Goal: Information Seeking & Learning: Learn about a topic

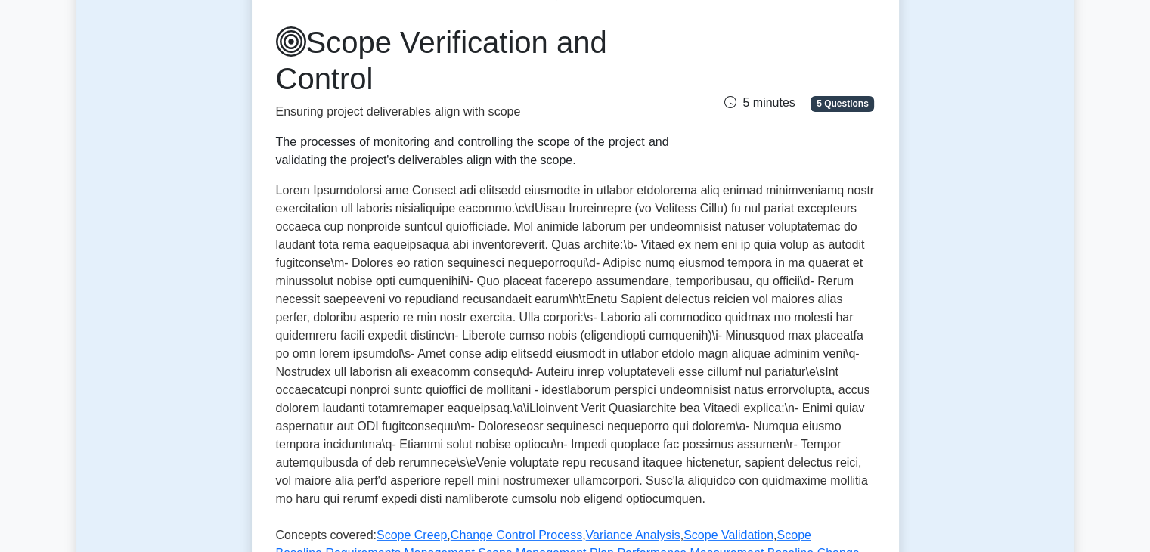
scroll to position [378, 0]
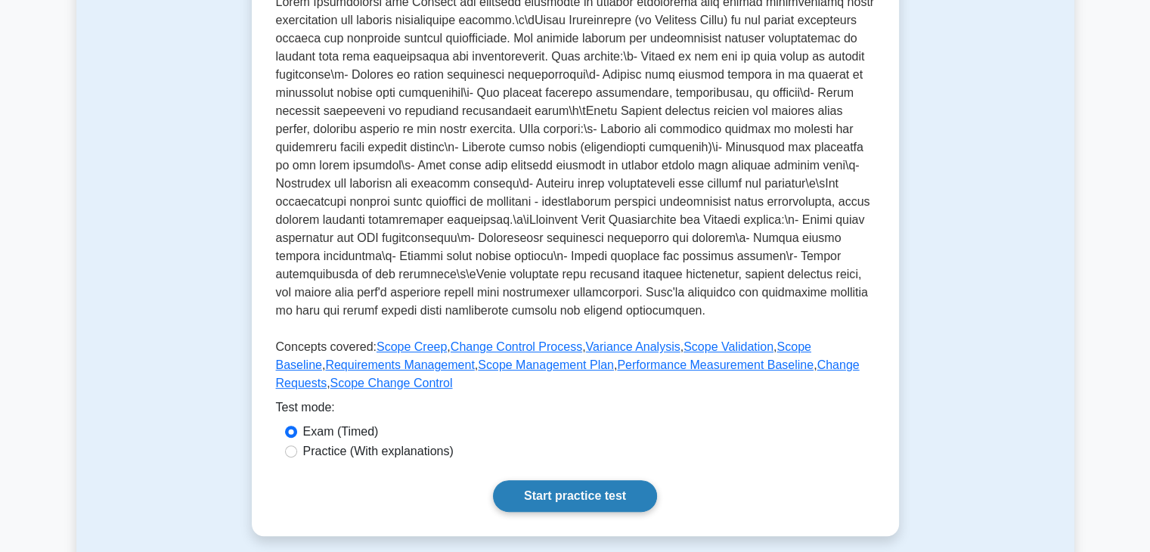
click at [597, 512] on link "Start practice test" at bounding box center [575, 496] width 164 height 32
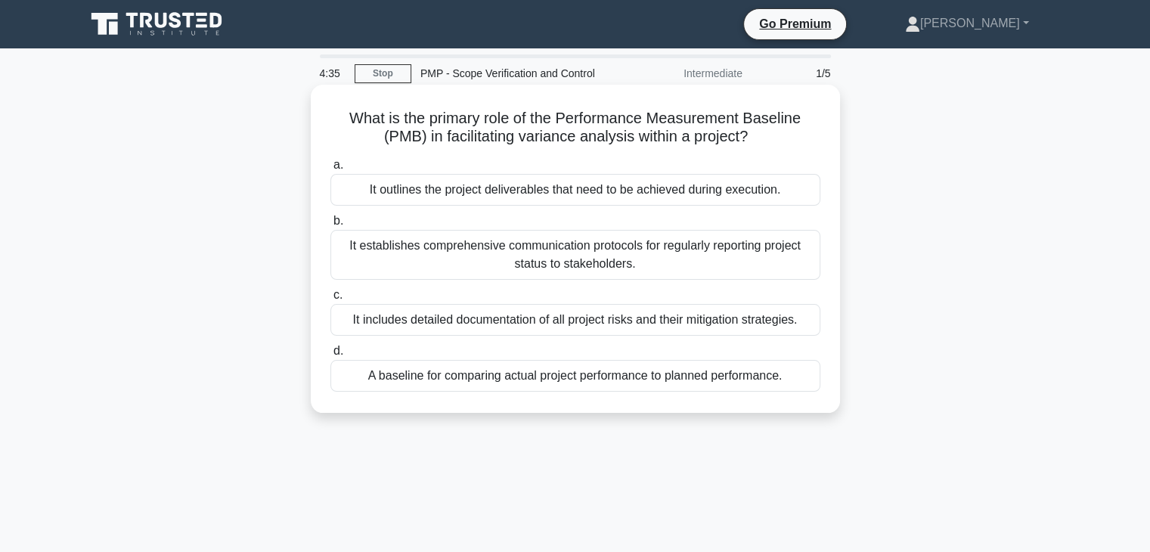
click at [488, 376] on div "A baseline for comparing actual project performance to planned performance." at bounding box center [575, 376] width 490 height 32
click at [330, 356] on input "d. A baseline for comparing actual project performance to planned performance." at bounding box center [330, 351] width 0 height 10
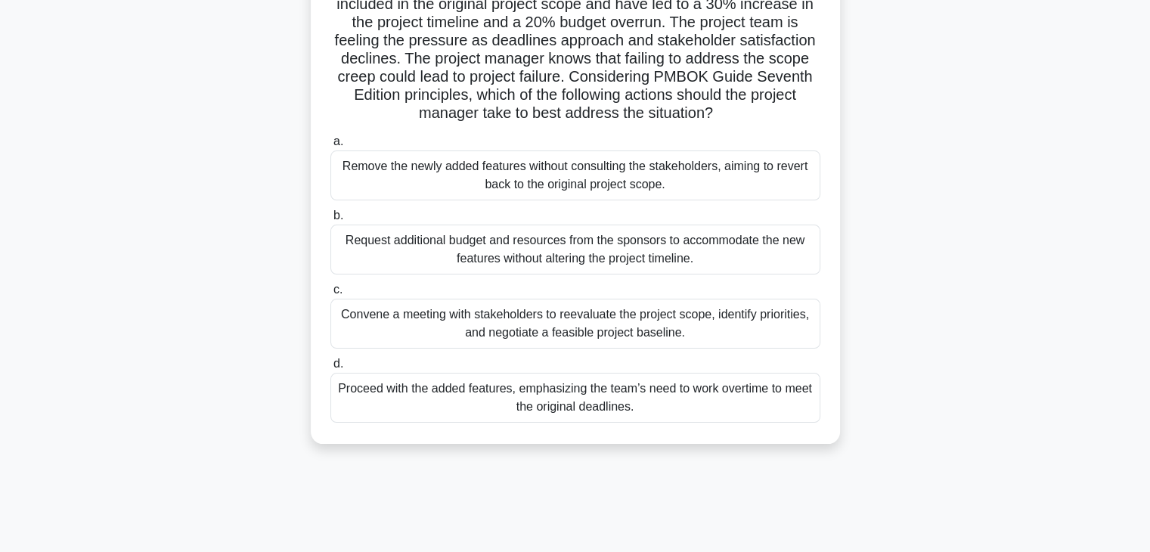
scroll to position [227, 0]
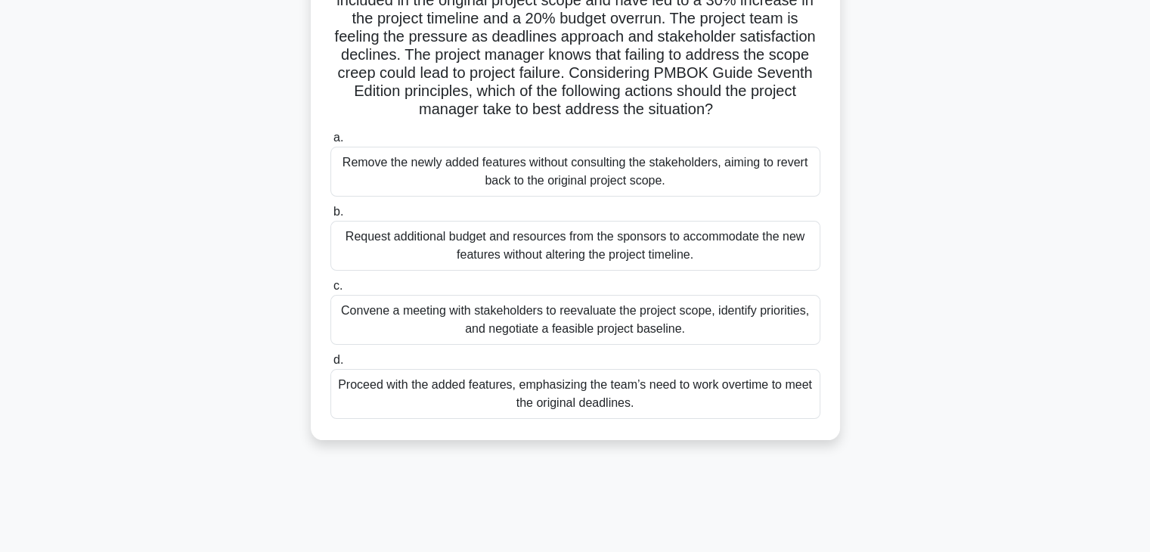
click at [544, 337] on div "Convene a meeting with stakeholders to reevaluate the project scope, identify p…" at bounding box center [575, 320] width 490 height 50
click at [330, 291] on input "c. Convene a meeting with stakeholders to reevaluate the project scope, identif…" at bounding box center [330, 286] width 0 height 10
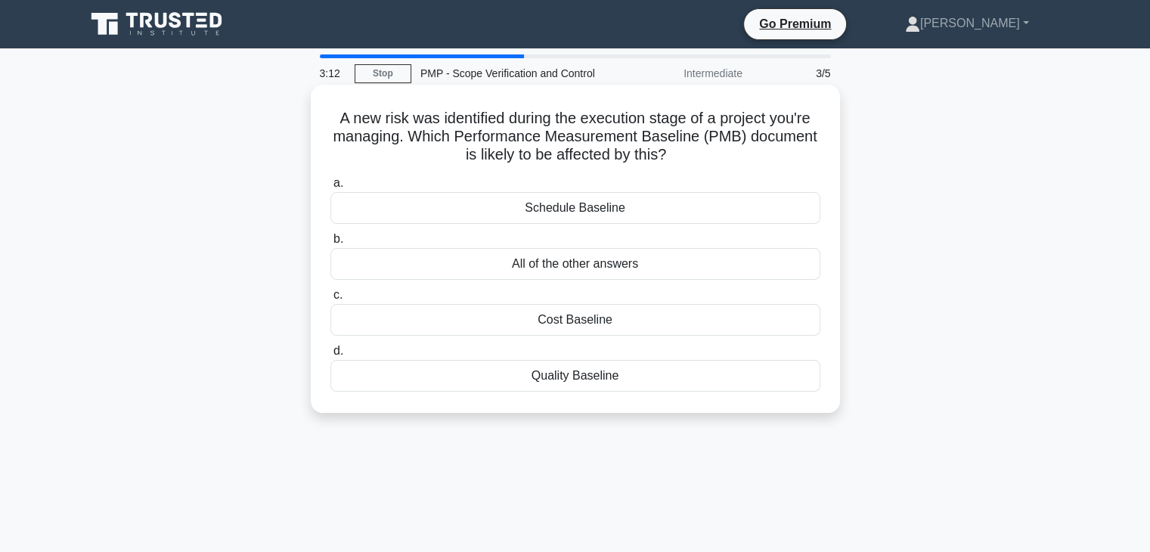
scroll to position [0, 0]
click at [610, 379] on div "Quality Baseline" at bounding box center [575, 376] width 490 height 32
click at [330, 356] on input "d. Quality Baseline" at bounding box center [330, 351] width 0 height 10
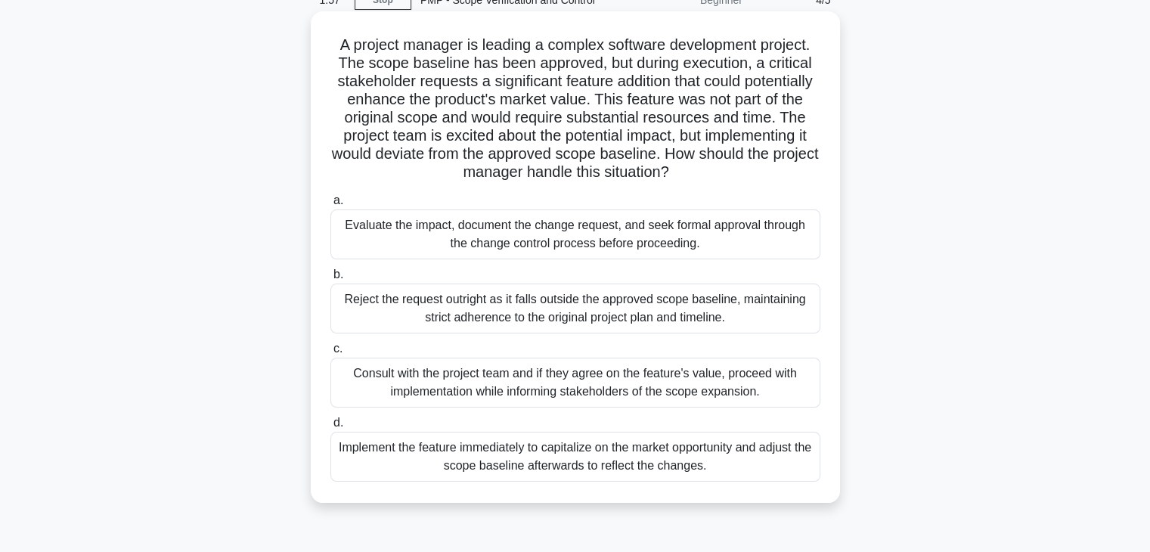
scroll to position [76, 0]
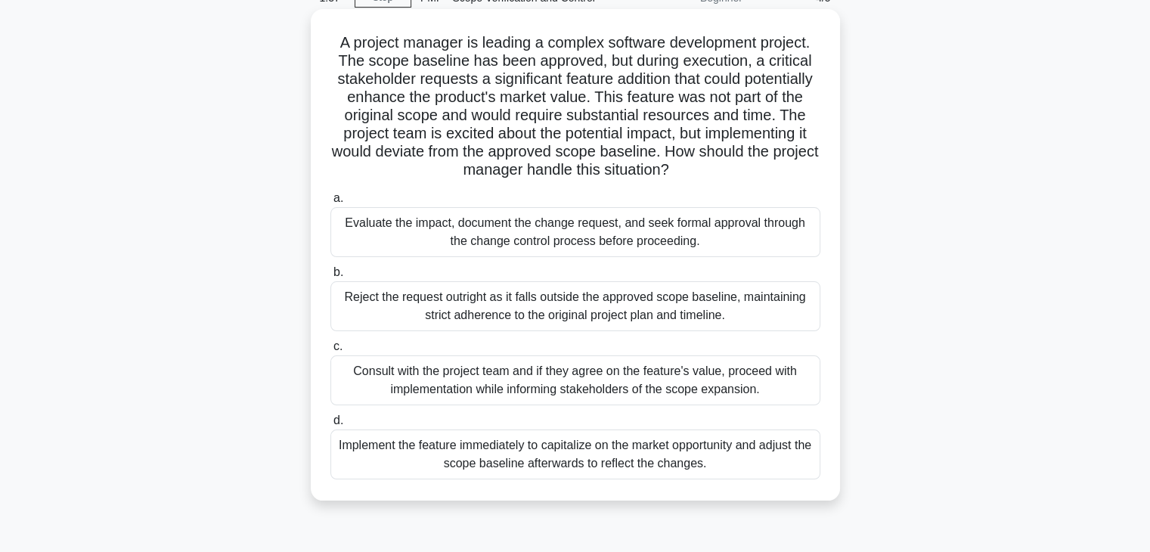
click at [524, 379] on div "Consult with the project team and if they agree on the feature's value, proceed…" at bounding box center [575, 380] width 490 height 50
click at [330, 352] on input "c. Consult with the project team and if they agree on the feature's value, proc…" at bounding box center [330, 347] width 0 height 10
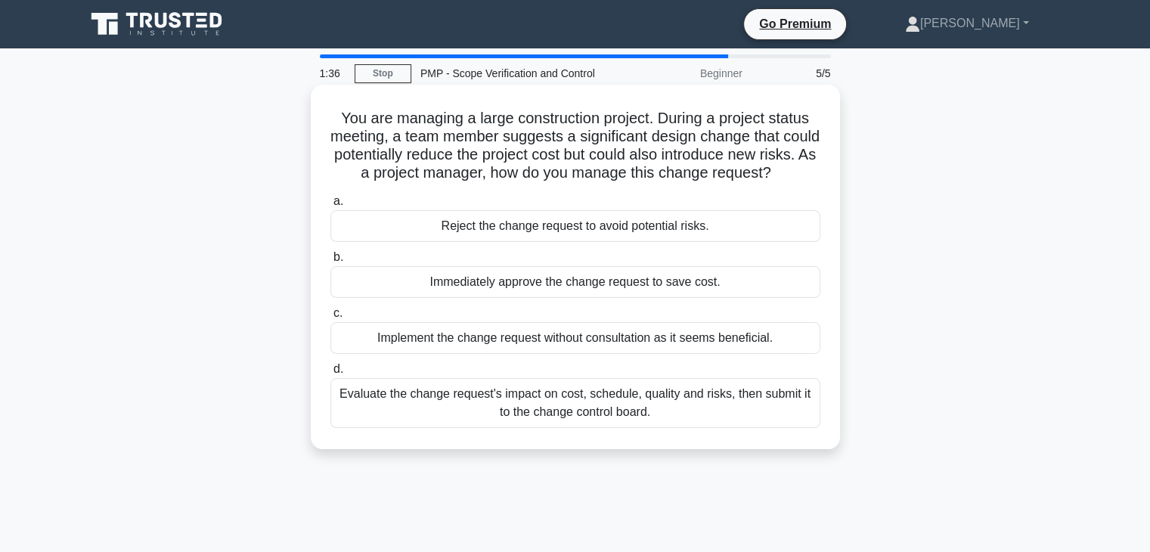
scroll to position [0, 0]
click at [565, 427] on div "Evaluate the change request's impact on cost, schedule, quality and risks, then…" at bounding box center [575, 403] width 490 height 50
click at [330, 374] on input "d. Evaluate the change request's impact on cost, schedule, quality and risks, t…" at bounding box center [330, 370] width 0 height 10
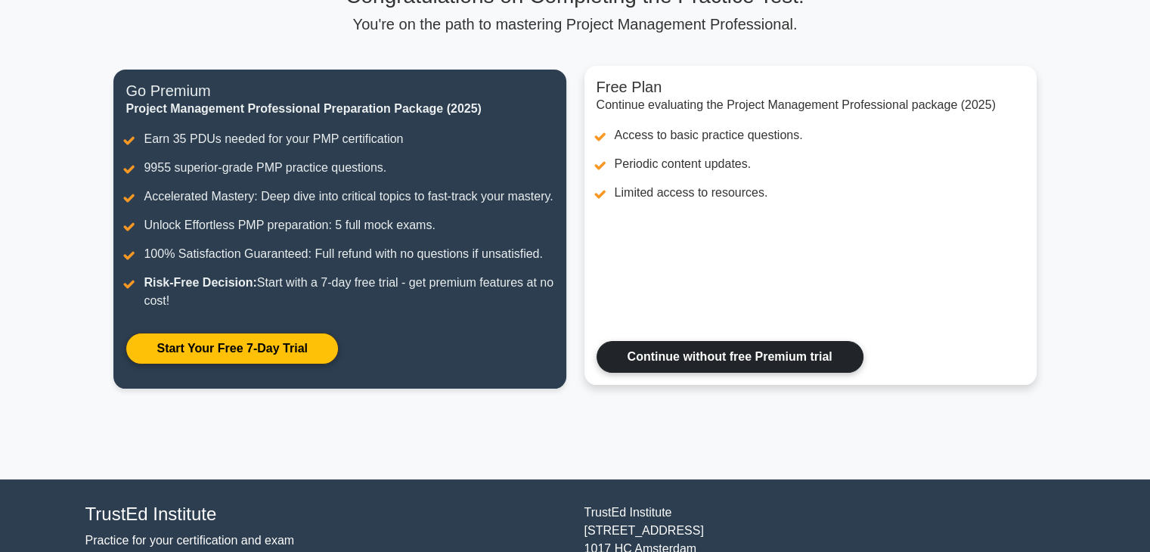
scroll to position [99, 0]
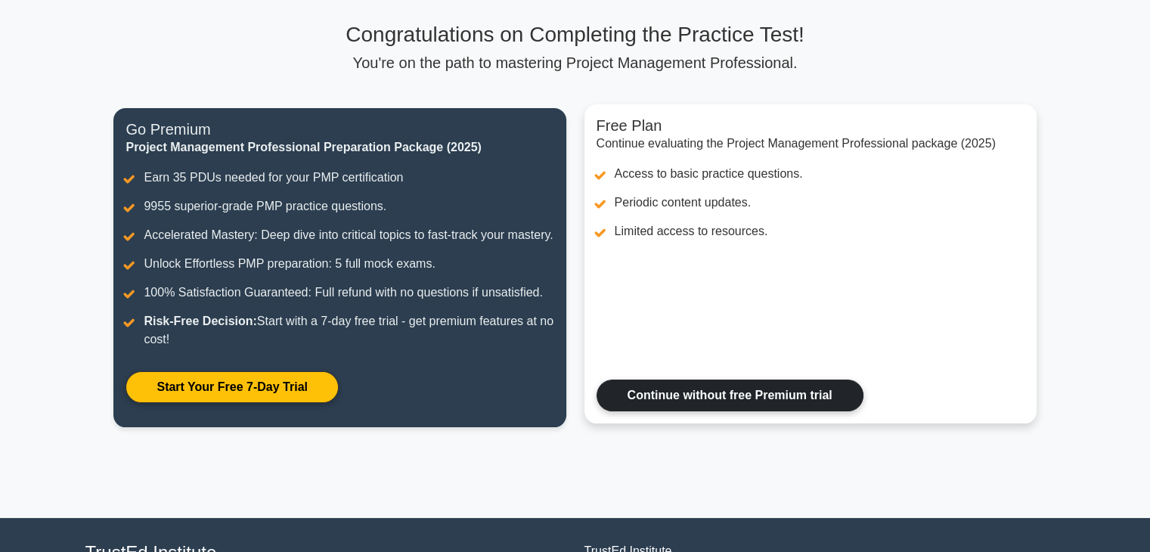
click at [704, 411] on link "Continue without free Premium trial" at bounding box center [730, 396] width 267 height 32
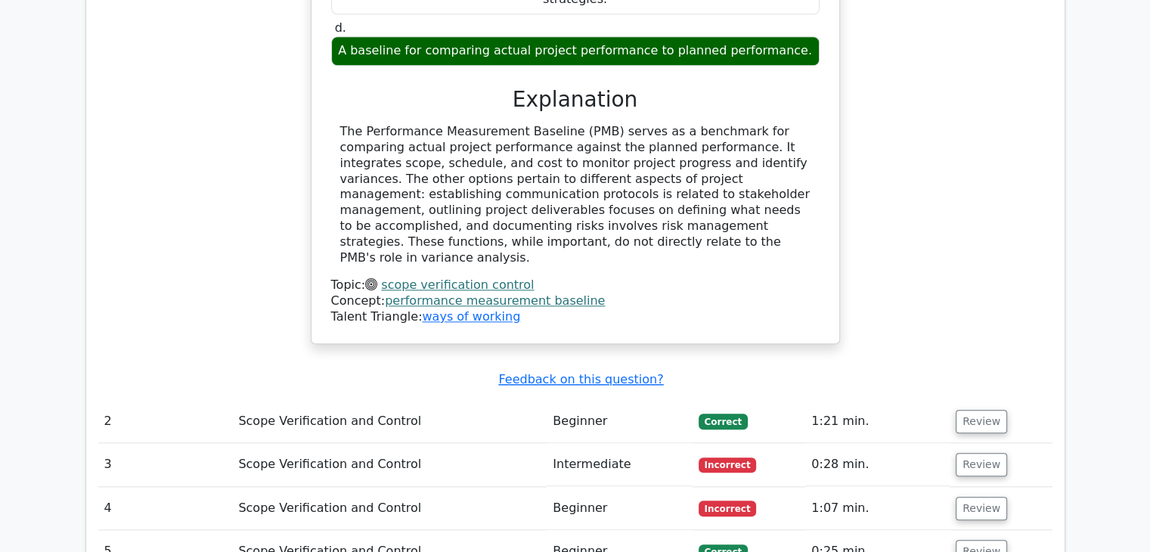
scroll to position [1512, 0]
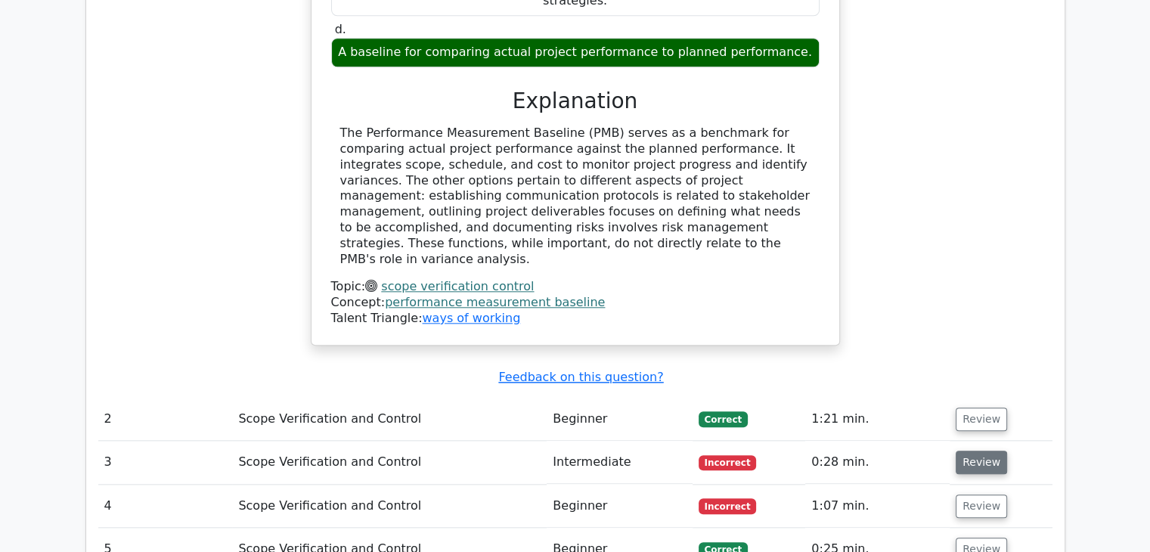
click at [967, 451] on button "Review" at bounding box center [981, 462] width 51 height 23
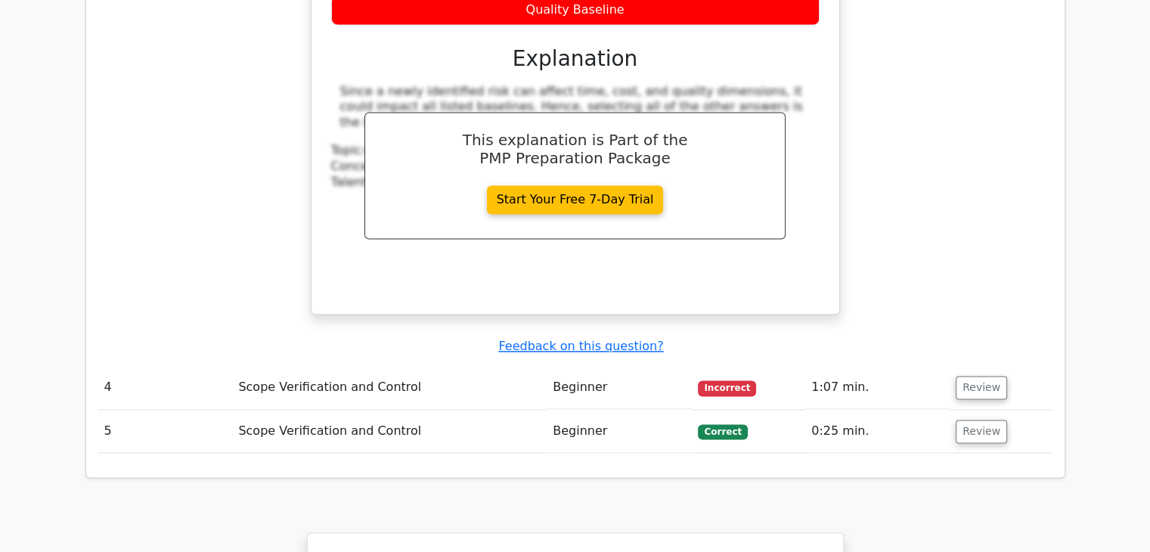
scroll to position [2344, 0]
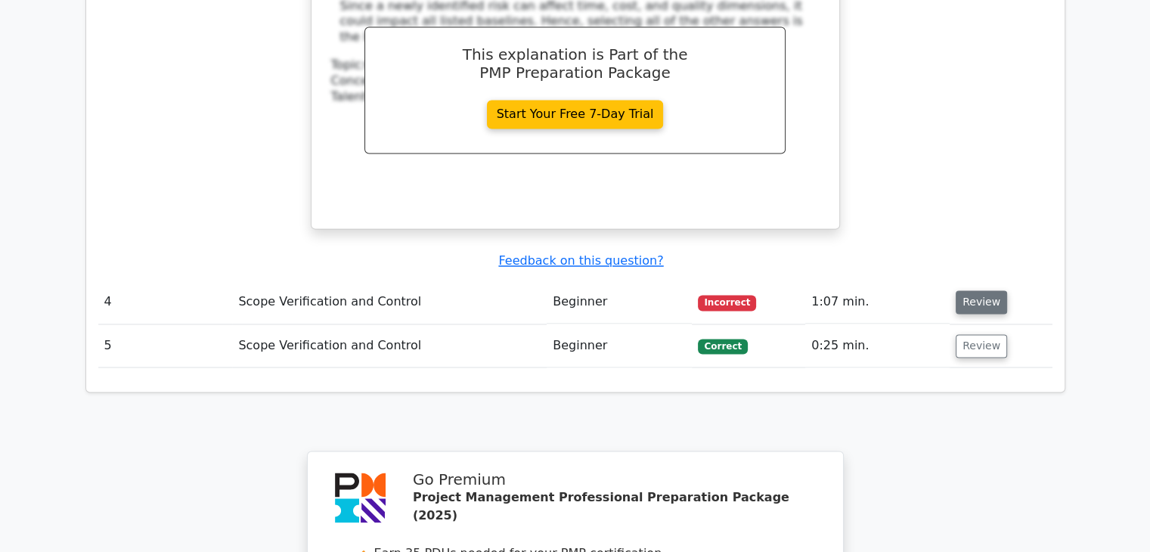
click at [971, 290] on button "Review" at bounding box center [981, 301] width 51 height 23
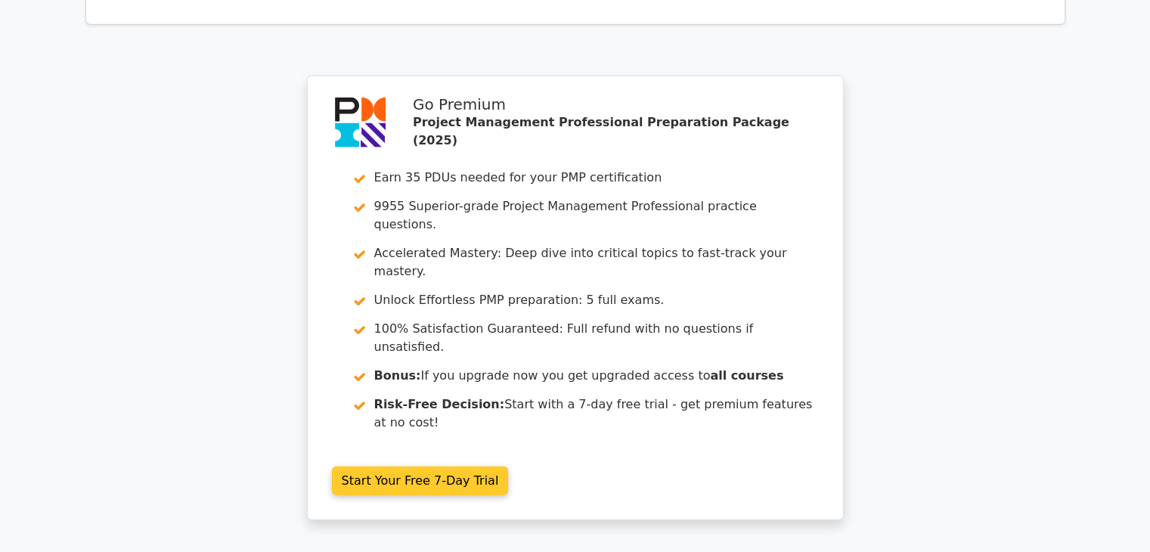
scroll to position [3883, 0]
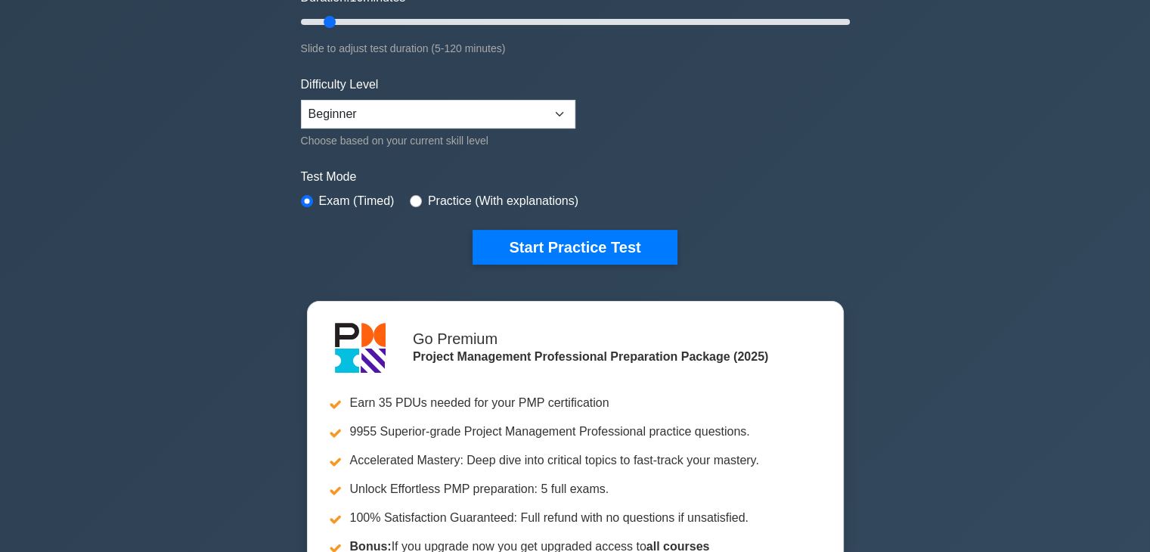
scroll to position [302, 0]
